Goal: Task Accomplishment & Management: Manage account settings

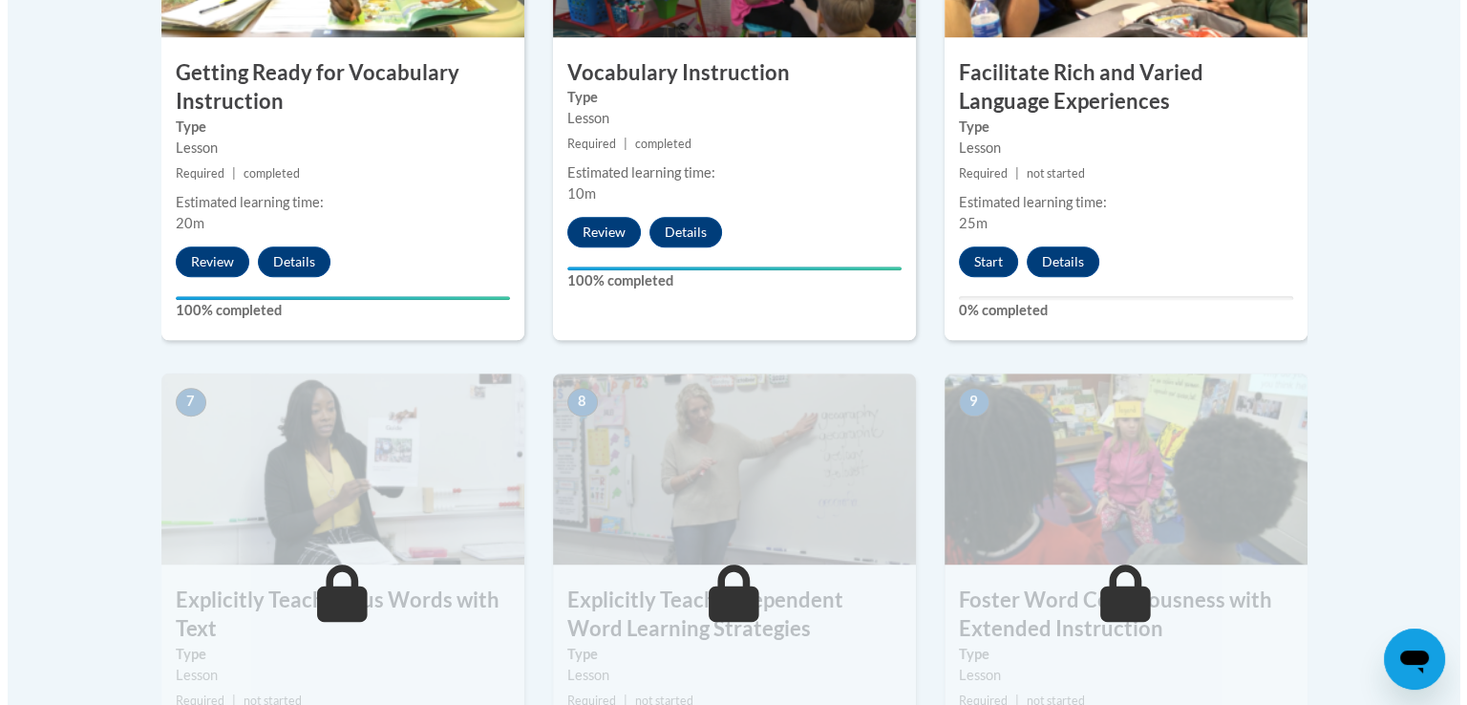
scroll to position [1290, 0]
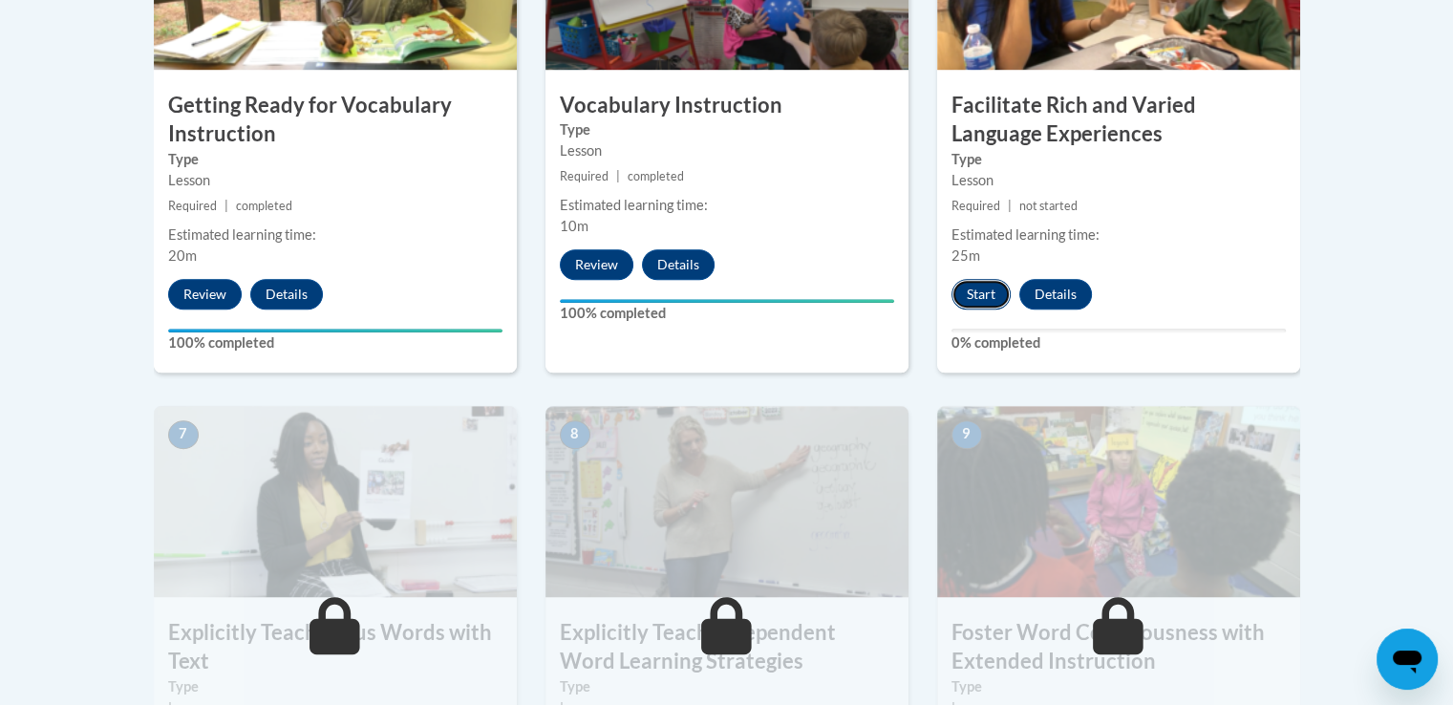
click at [991, 295] on button "Start" at bounding box center [980, 294] width 59 height 31
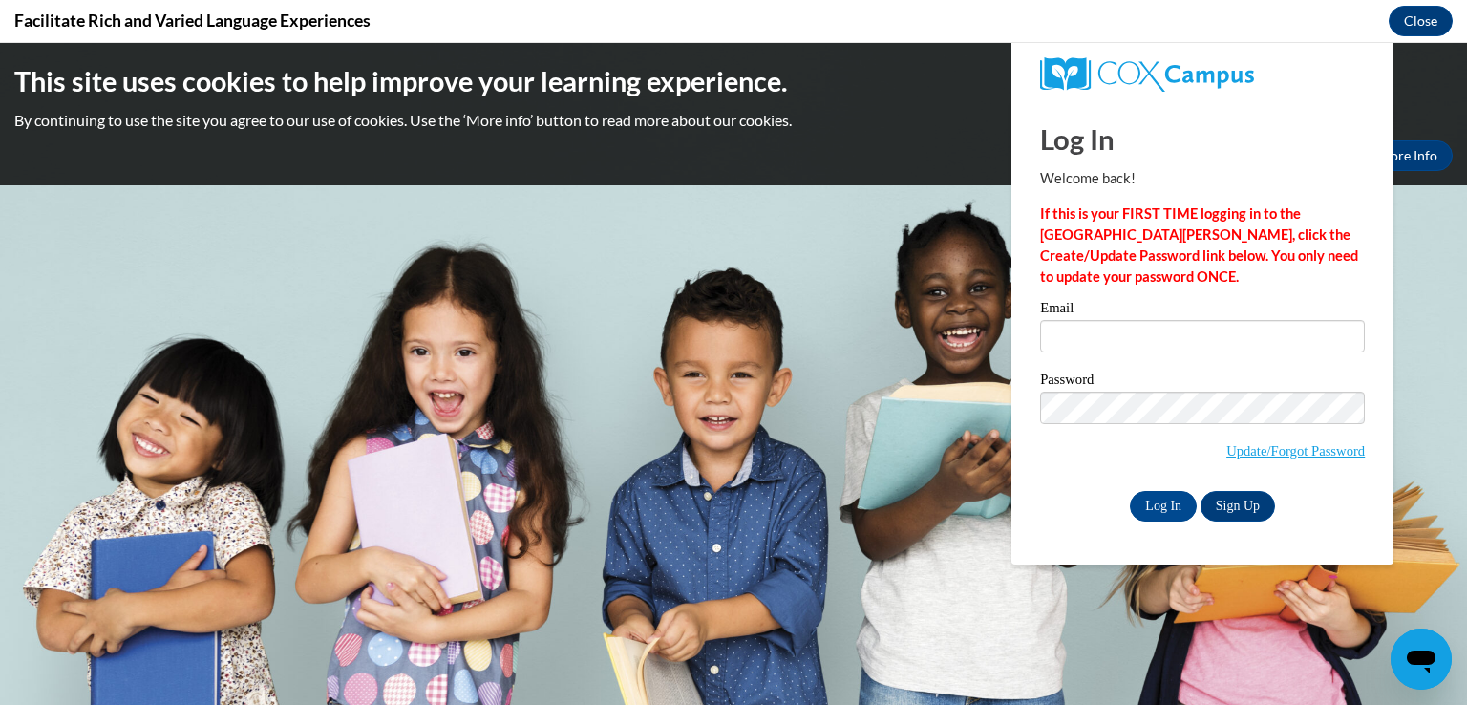
scroll to position [0, 0]
type input "[EMAIL_ADDRESS][DOMAIN_NAME]"
click at [1158, 510] on input "Log In" at bounding box center [1163, 506] width 67 height 31
